Goal: Task Accomplishment & Management: Manage account settings

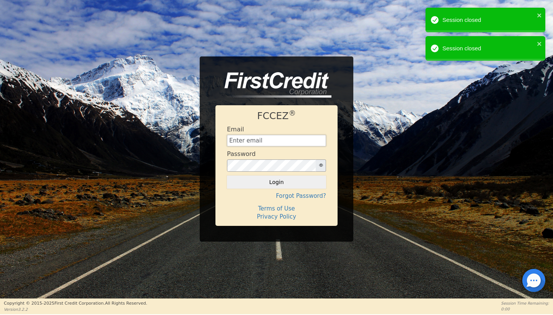
type input "[EMAIL_ADDRESS][DOMAIN_NAME]"
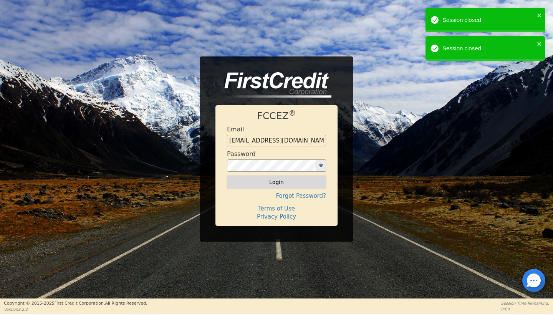
click at [297, 183] on button "Login" at bounding box center [276, 182] width 99 height 13
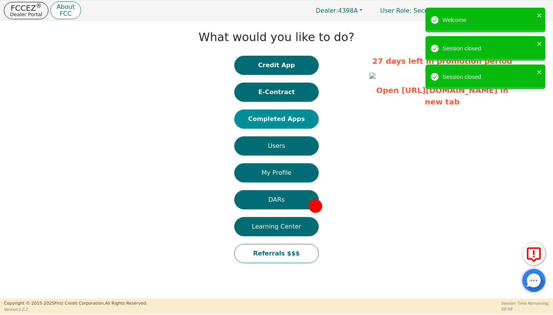
click at [255, 123] on button "Completed Apps" at bounding box center [276, 119] width 85 height 19
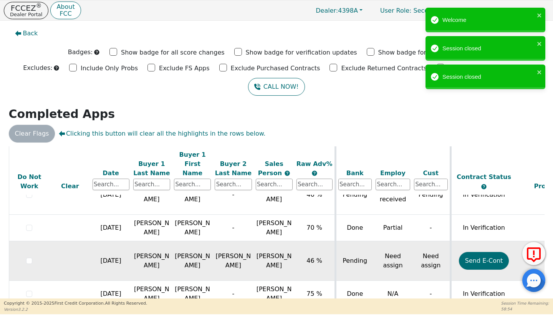
scroll to position [39, 0]
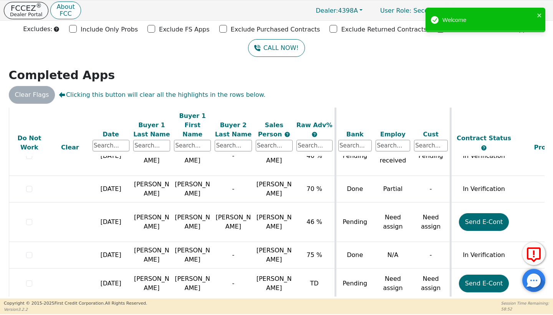
click at [25, 15] on p "Dealer Portal" at bounding box center [26, 14] width 32 height 5
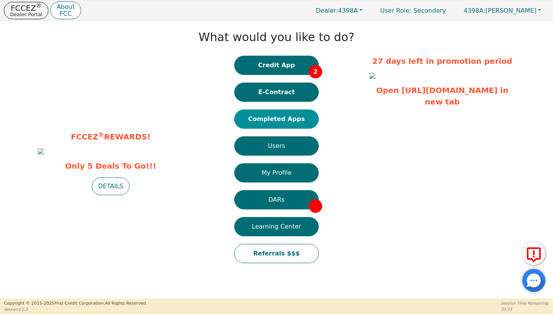
click at [257, 115] on button "Completed Apps" at bounding box center [276, 119] width 85 height 19
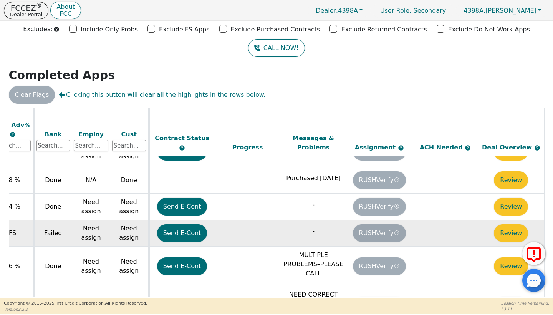
scroll to position [306, 307]
click at [502, 224] on button "Review" at bounding box center [511, 233] width 34 height 18
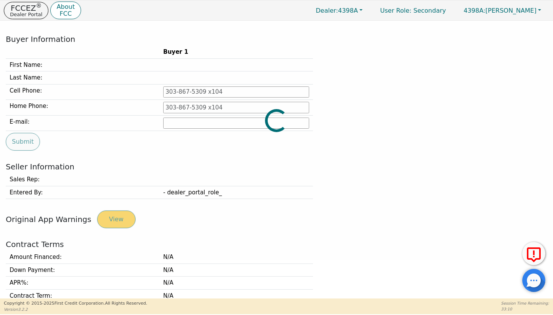
type input "[PHONE_NUMBER]"
type input "[PERSON_NAME][EMAIL_ADDRESS][PERSON_NAME][DOMAIN_NAME]"
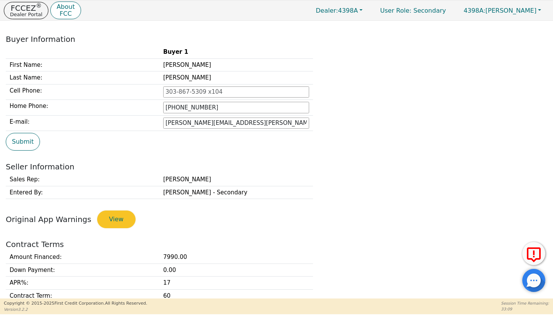
scroll to position [286, 0]
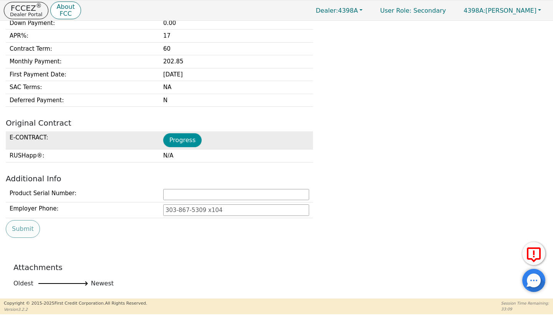
click at [187, 143] on button "Progress" at bounding box center [182, 140] width 38 height 14
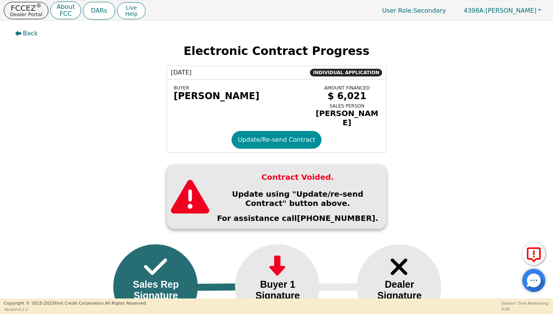
click at [263, 141] on button "Update/Re-send Contract" at bounding box center [277, 140] width 90 height 18
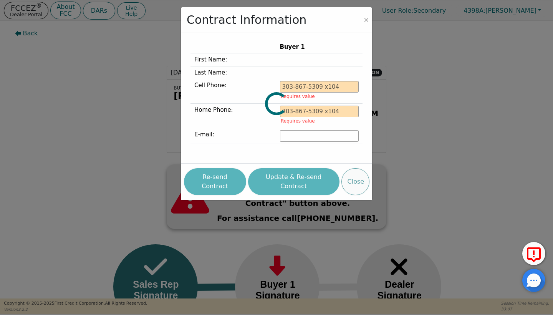
type input "[PHONE_NUMBER]"
type input "[PERSON_NAME][EMAIL_ADDRESS][PERSON_NAME][DOMAIN_NAME]"
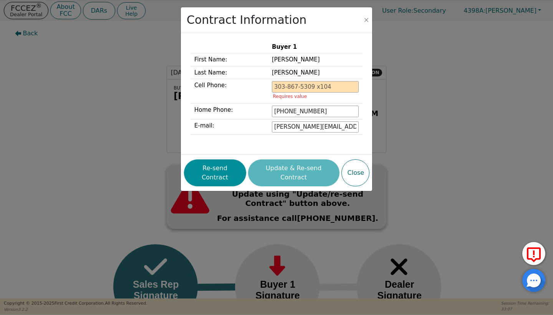
click at [229, 164] on button "Re-send Contract" at bounding box center [215, 172] width 62 height 27
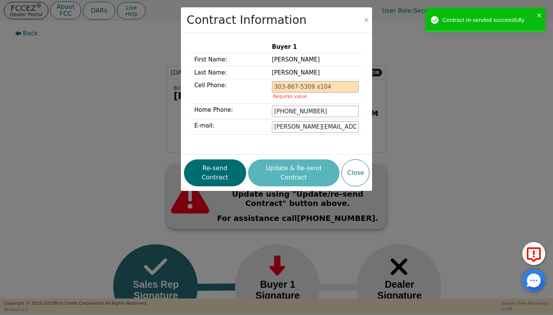
click at [77, 78] on div "Contract Information Buyer 1 First Name: [PERSON_NAME] Last Name: [PERSON_NAME]…" at bounding box center [276, 157] width 553 height 315
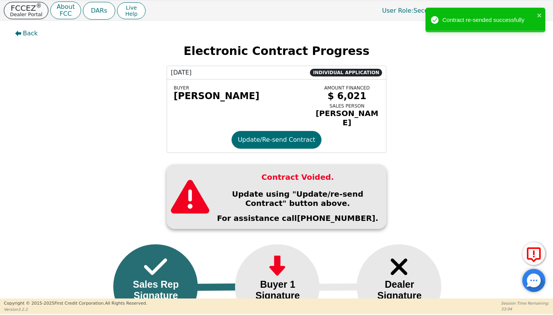
click at [18, 13] on p "Dealer Portal" at bounding box center [26, 14] width 32 height 5
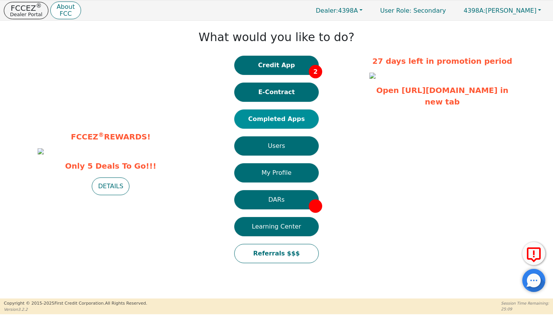
click at [293, 121] on button "Completed Apps" at bounding box center [276, 119] width 85 height 19
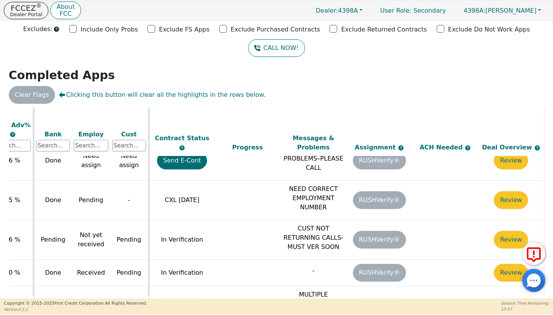
scroll to position [412, 307]
